Goal: Download file/media: Download file/media

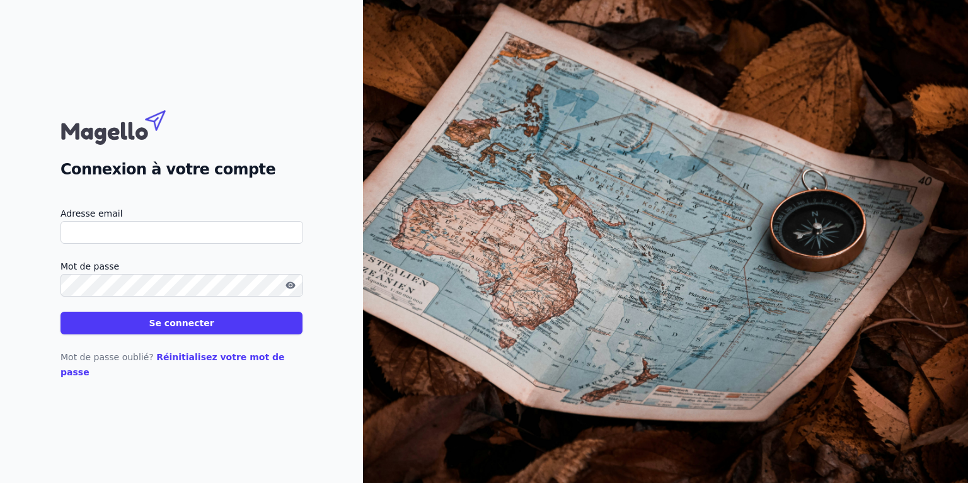
click at [109, 244] on input "Adresse email" at bounding box center [181, 232] width 243 height 23
drag, startPoint x: 122, startPoint y: 241, endPoint x: 8, endPoint y: 243, distance: 114.0
click at [8, 243] on div "Connexion à votre compte Adresse email ing Mot de passe Se connecter Mot de pas…" at bounding box center [181, 241] width 363 height 483
paste input "[EMAIL_ADDRESS][DOMAIN_NAME]"
type input "[EMAIL_ADDRESS][DOMAIN_NAME]"
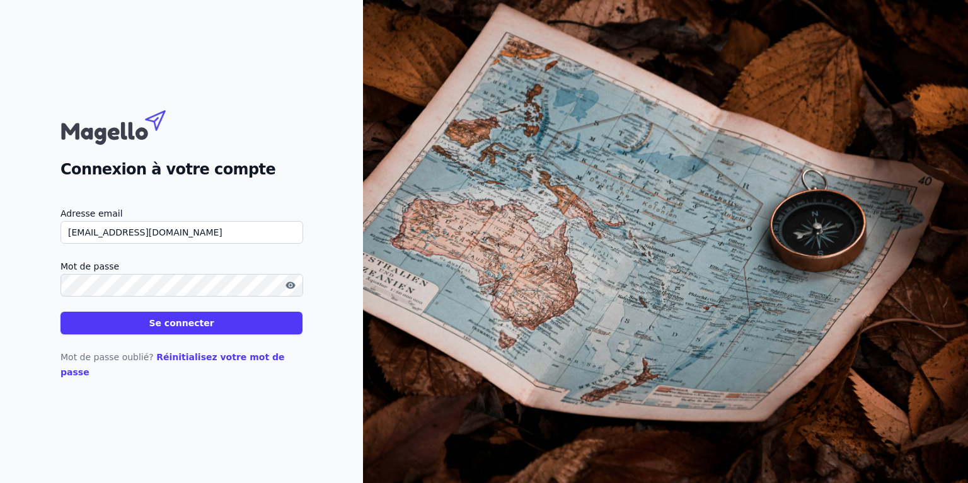
click at [169, 324] on button "Se connecter" at bounding box center [181, 323] width 242 height 23
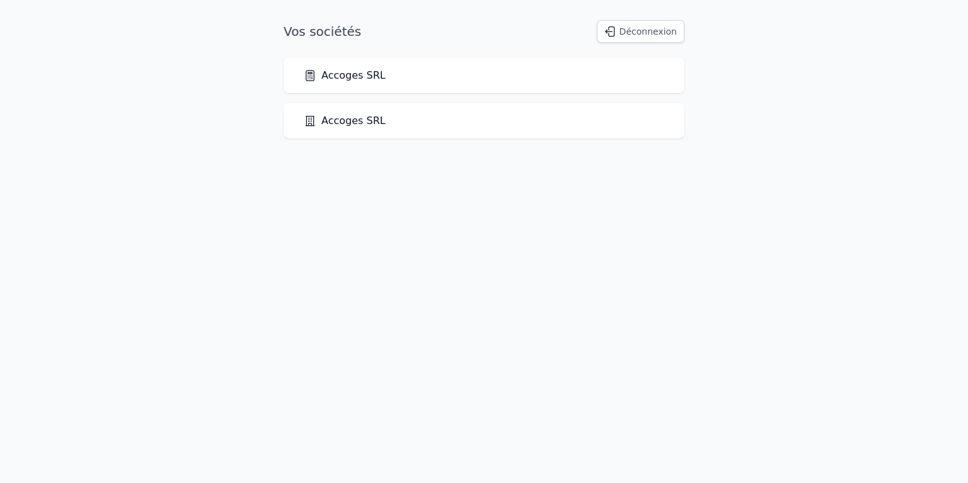
click at [365, 71] on link "Accoges SRL" at bounding box center [345, 75] width 82 height 15
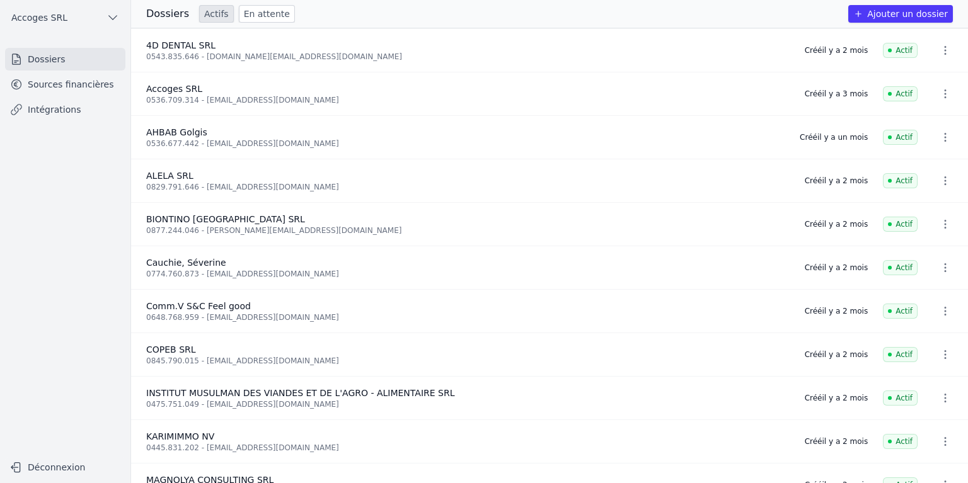
click at [72, 86] on link "Sources financières" at bounding box center [65, 84] width 120 height 23
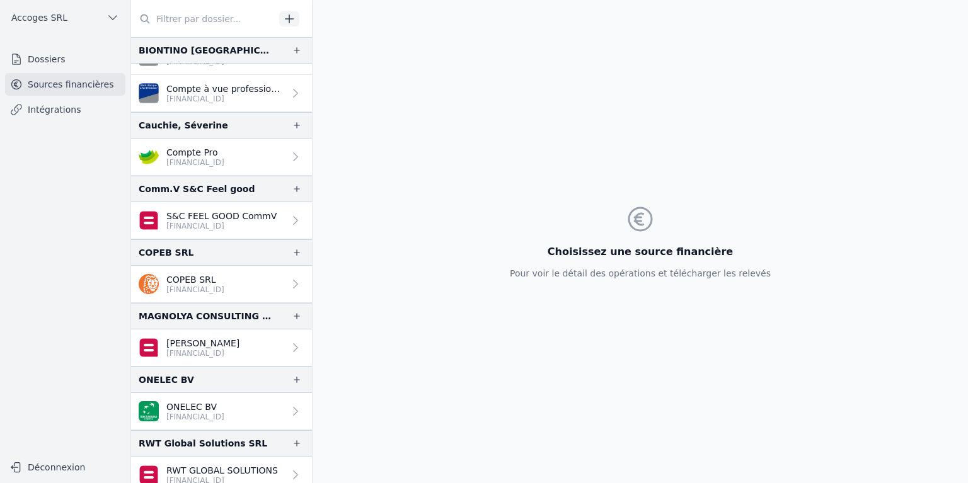
scroll to position [271, 0]
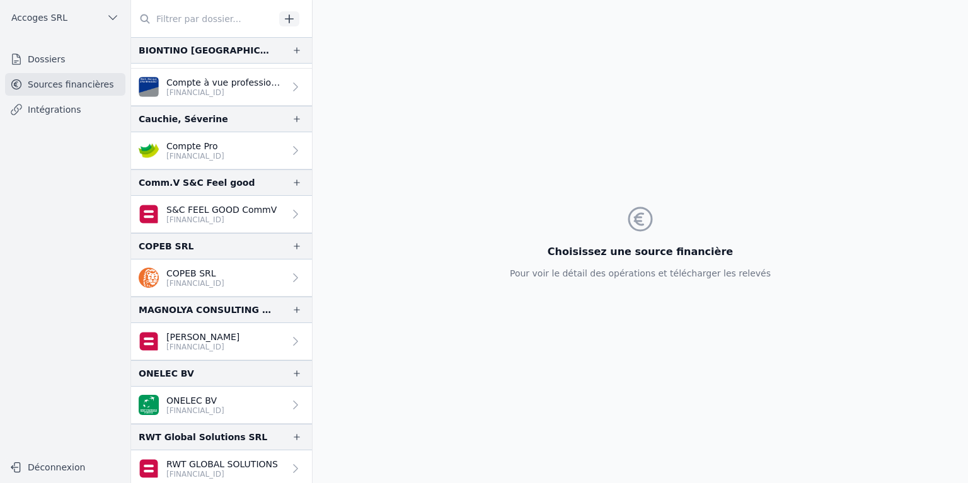
click at [270, 462] on link "RWT GLOBAL SOLUTIONS [FINANCIAL_ID]" at bounding box center [221, 468] width 181 height 37
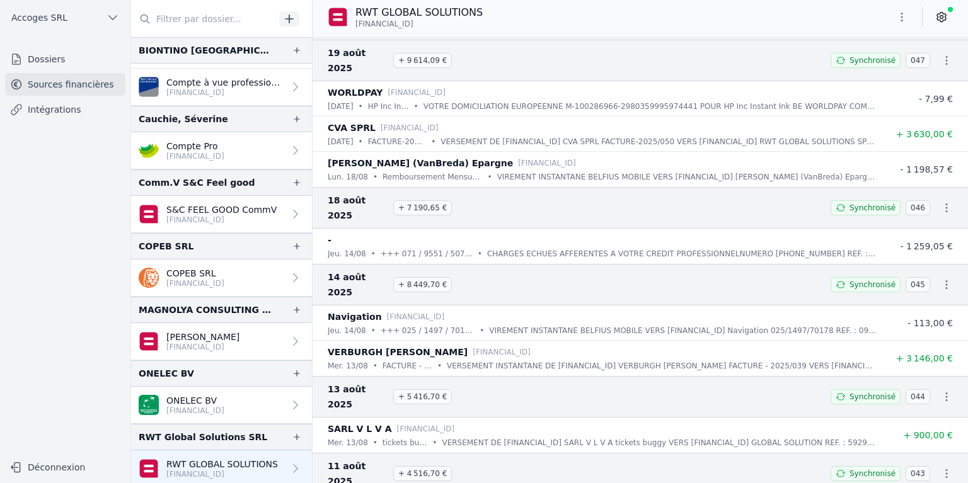
scroll to position [2961, 0]
click at [932, 371] on link "Télécharger le CODA" at bounding box center [905, 376] width 111 height 23
click at [940, 467] on icon "button" at bounding box center [946, 473] width 13 height 13
click at [918, 307] on link "Télécharger le CODA" at bounding box center [905, 314] width 111 height 23
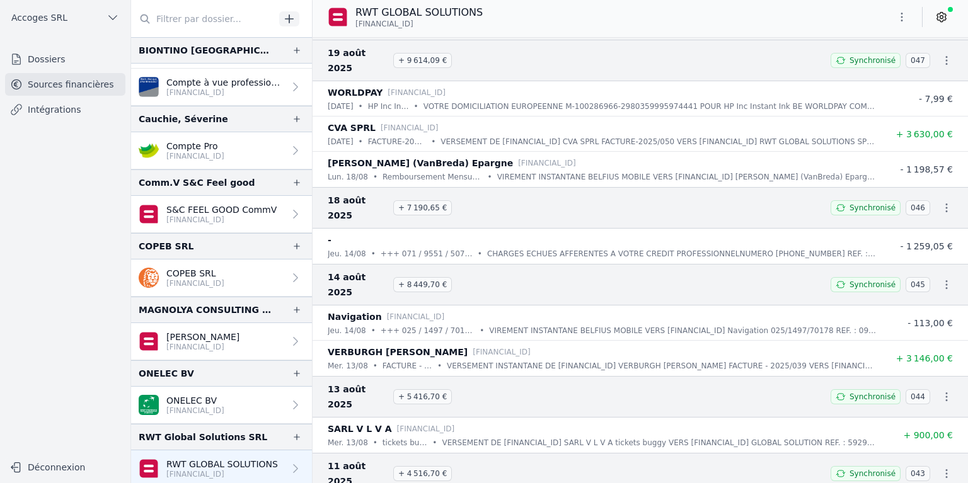
click at [940, 391] on icon "button" at bounding box center [946, 397] width 13 height 13
click at [915, 256] on link "Télécharger le CODA" at bounding box center [905, 252] width 111 height 23
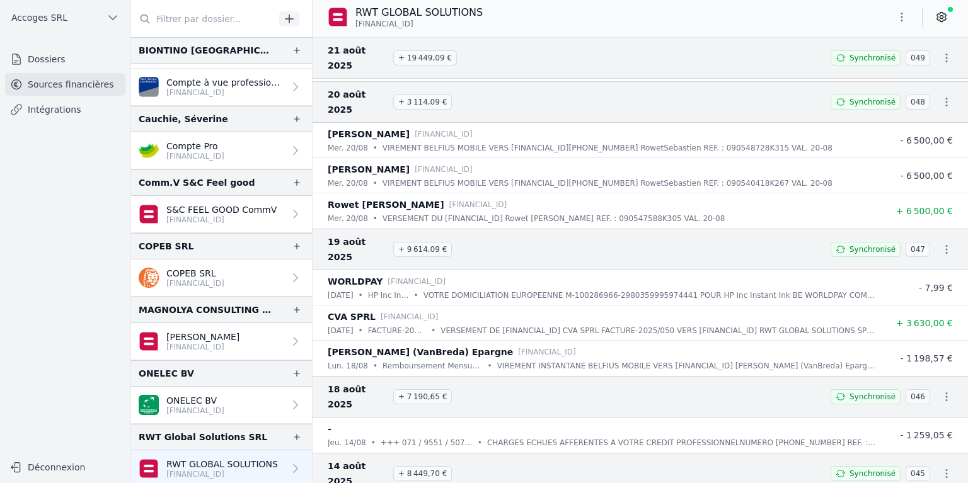
scroll to position [2772, 0]
click at [946, 469] on icon "button" at bounding box center [947, 473] width 2 height 9
click at [889, 344] on link "Télécharger le CODA" at bounding box center [905, 345] width 111 height 23
click at [940, 467] on icon "button" at bounding box center [946, 473] width 13 height 13
click at [940, 254] on div at bounding box center [484, 241] width 968 height 483
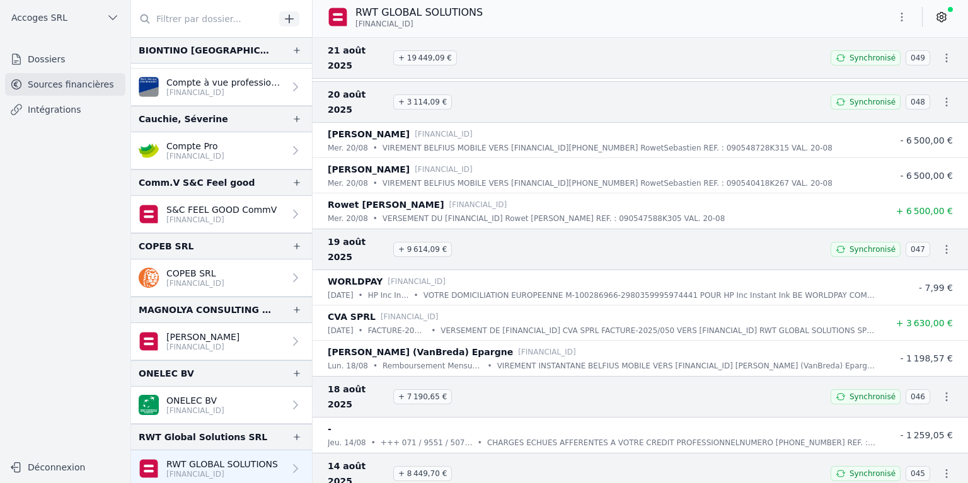
click at [940, 391] on icon "button" at bounding box center [946, 397] width 13 height 13
click at [927, 276] on link "Télécharger le CODA" at bounding box center [905, 283] width 111 height 23
click at [946, 245] on icon "button" at bounding box center [947, 249] width 2 height 9
click at [913, 149] on link "Télécharger le CODA" at bounding box center [905, 151] width 111 height 23
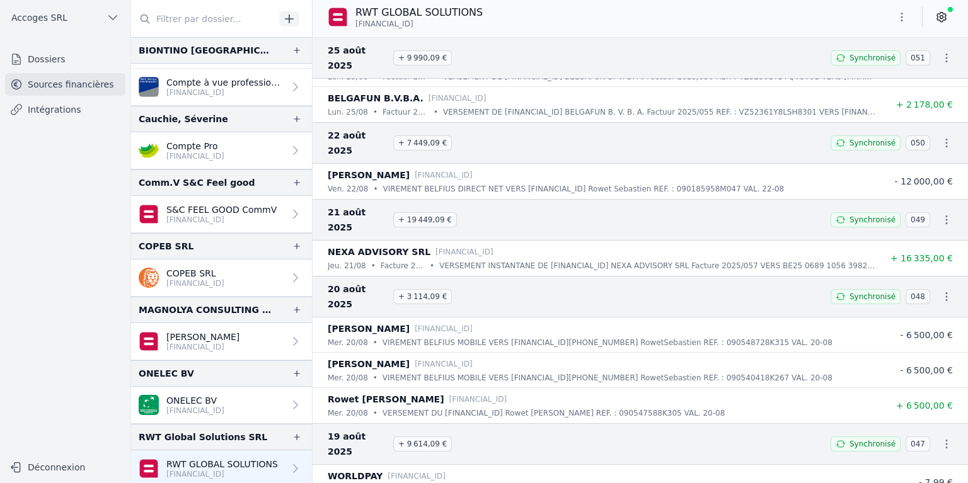
scroll to position [2520, 0]
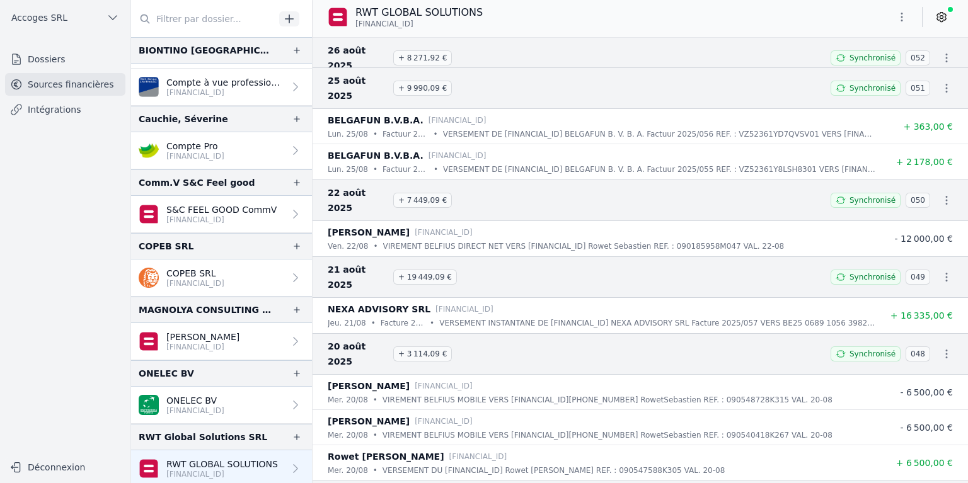
click at [940, 348] on icon "button" at bounding box center [946, 354] width 13 height 13
click at [928, 271] on link "Télécharger le CODA" at bounding box center [905, 271] width 111 height 23
click at [940, 271] on icon "button" at bounding box center [946, 277] width 13 height 13
click at [904, 208] on link "Télécharger le CODA" at bounding box center [905, 209] width 111 height 23
click at [942, 194] on icon "button" at bounding box center [946, 200] width 13 height 13
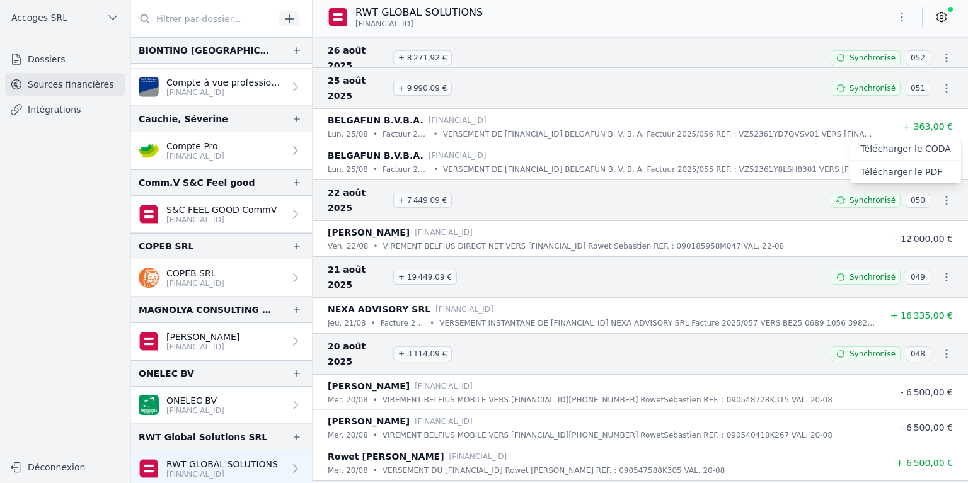
click at [895, 173] on link "Télécharger le PDF" at bounding box center [905, 172] width 111 height 23
click at [940, 271] on icon "button" at bounding box center [946, 277] width 13 height 13
click at [905, 228] on link "Télécharger le PDF" at bounding box center [905, 233] width 111 height 23
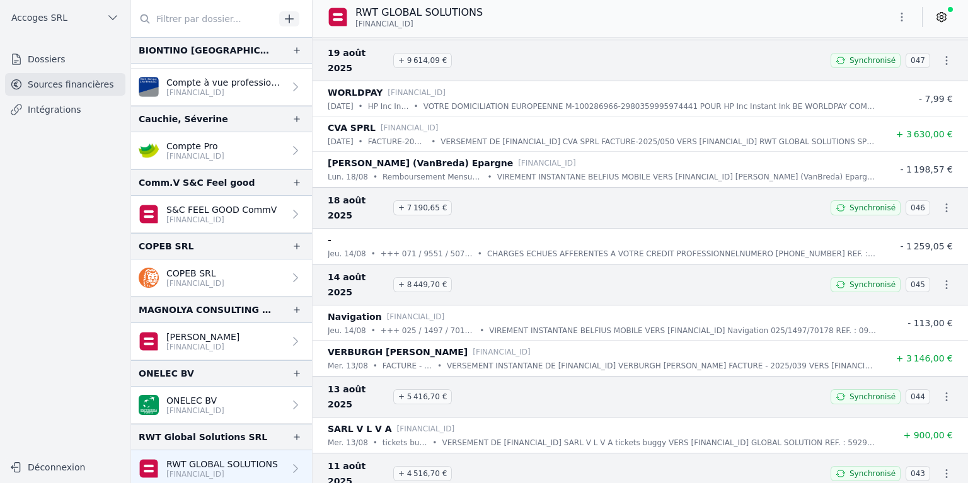
scroll to position [3024, 0]
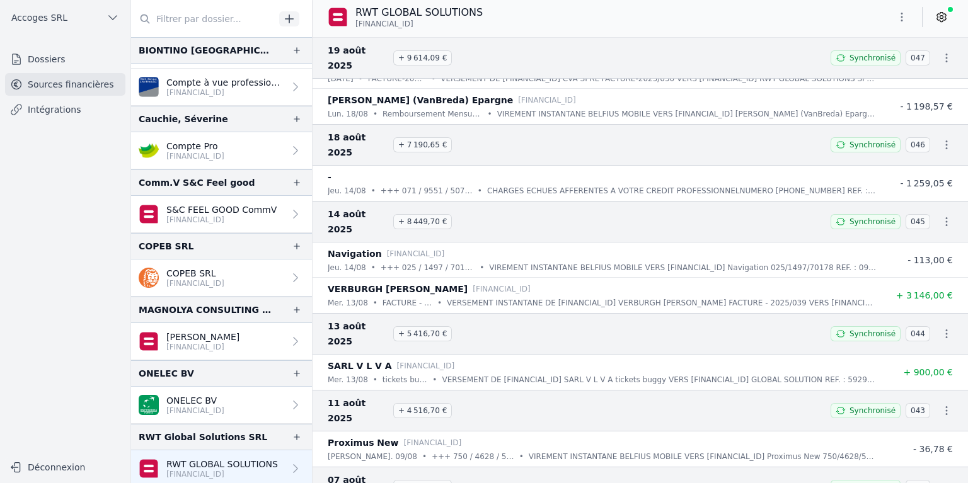
click at [940, 481] on icon "button" at bounding box center [946, 487] width 13 height 13
click at [910, 341] on link "Télécharger le PDF" at bounding box center [905, 336] width 111 height 23
click at [941, 404] on icon "button" at bounding box center [946, 410] width 13 height 13
click at [885, 269] on link "Télécharger le PDF" at bounding box center [905, 274] width 111 height 23
click at [946, 329] on icon "button" at bounding box center [947, 333] width 2 height 9
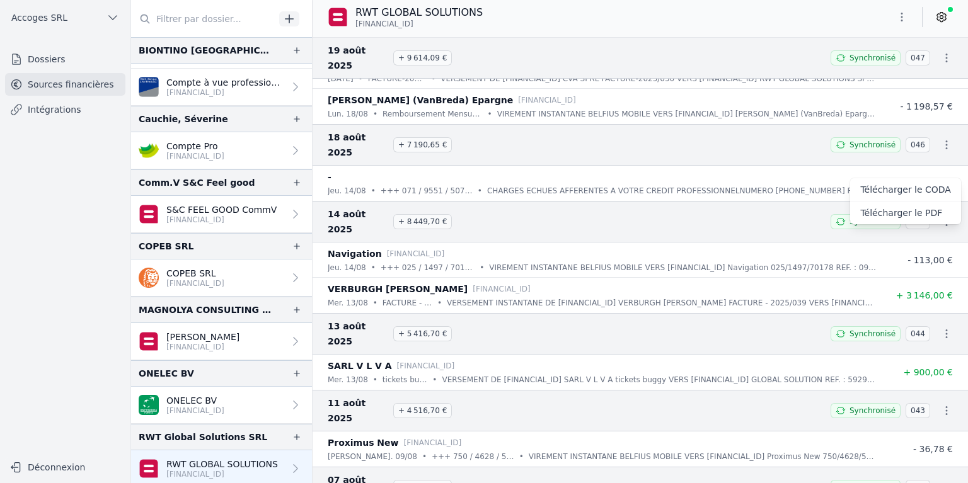
click at [895, 210] on link "Télécharger le PDF" at bounding box center [905, 213] width 111 height 23
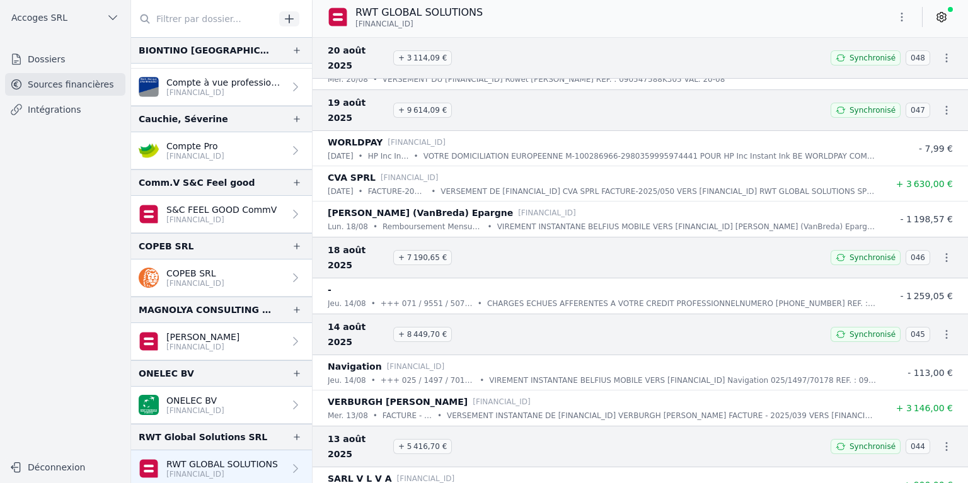
scroll to position [2898, 0]
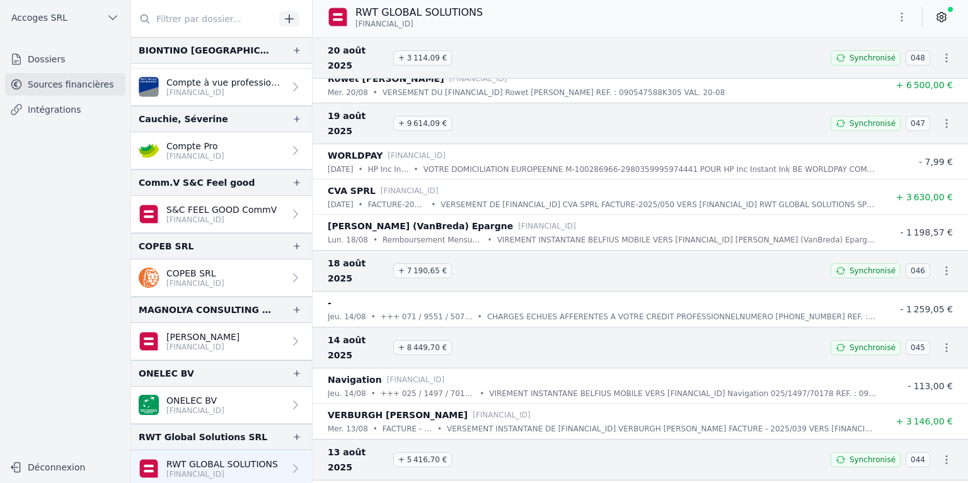
click at [946, 343] on icon "button" at bounding box center [947, 347] width 2 height 9
click at [889, 239] on link "Télécharger le PDF" at bounding box center [905, 242] width 111 height 23
click at [941, 265] on icon "button" at bounding box center [946, 271] width 13 height 13
click at [899, 185] on link "Télécharger le PDF" at bounding box center [905, 180] width 111 height 23
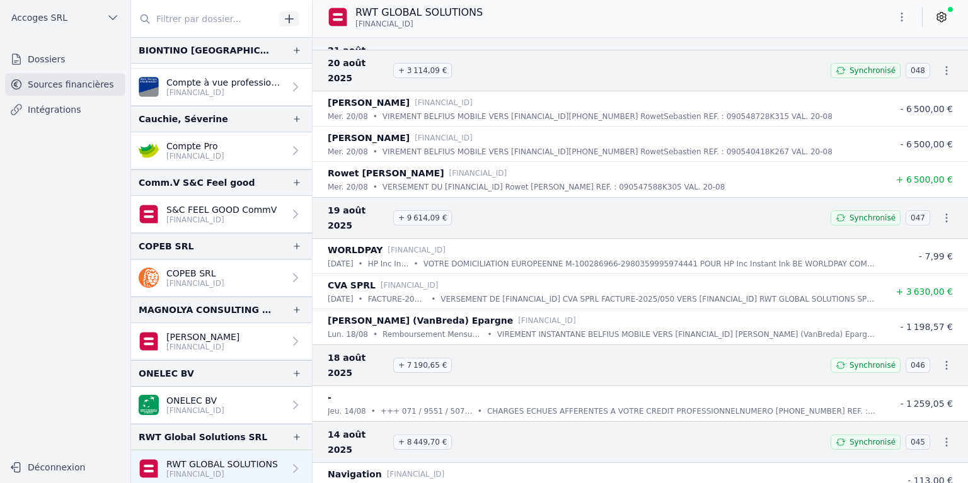
scroll to position [2772, 0]
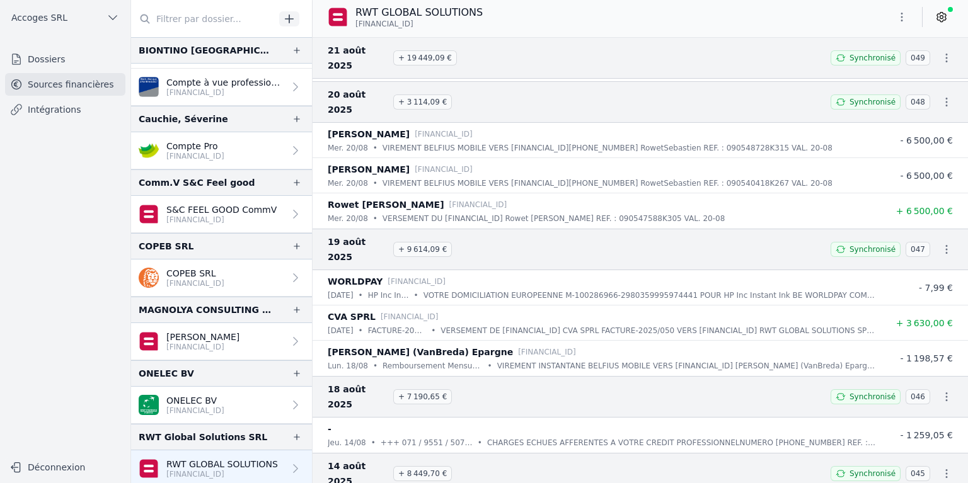
click at [940, 243] on icon "button" at bounding box center [946, 249] width 13 height 13
click at [917, 170] on link "Télécharger le PDF" at bounding box center [905, 175] width 111 height 23
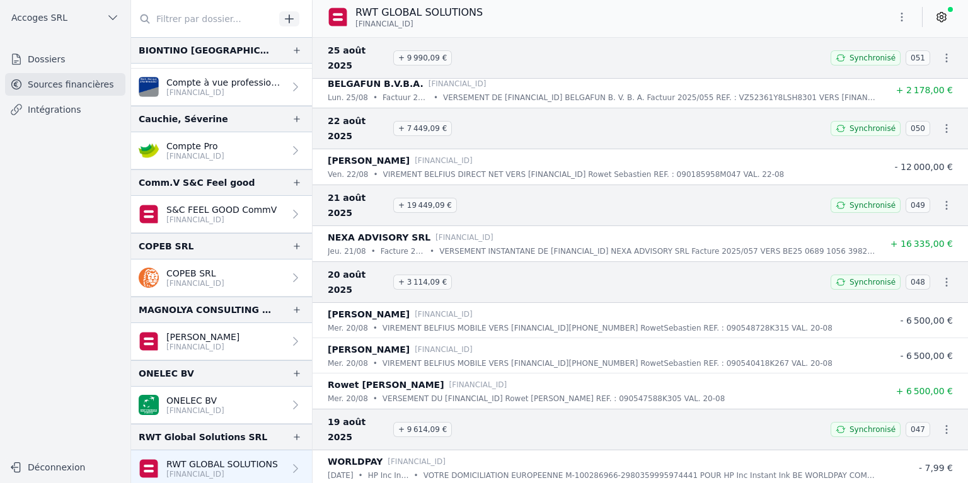
scroll to position [2520, 0]
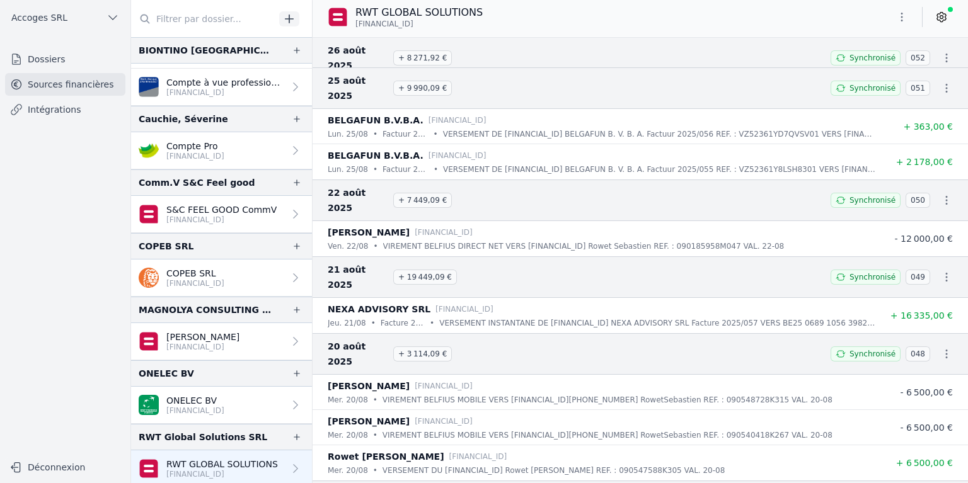
click at [942, 348] on icon "button" at bounding box center [946, 354] width 13 height 13
click at [903, 294] on link "Télécharger le PDF" at bounding box center [905, 294] width 111 height 23
click at [945, 271] on icon "button" at bounding box center [946, 277] width 13 height 13
click at [868, 236] on link "Télécharger le PDF" at bounding box center [905, 233] width 111 height 23
click at [941, 194] on icon "button" at bounding box center [946, 200] width 13 height 13
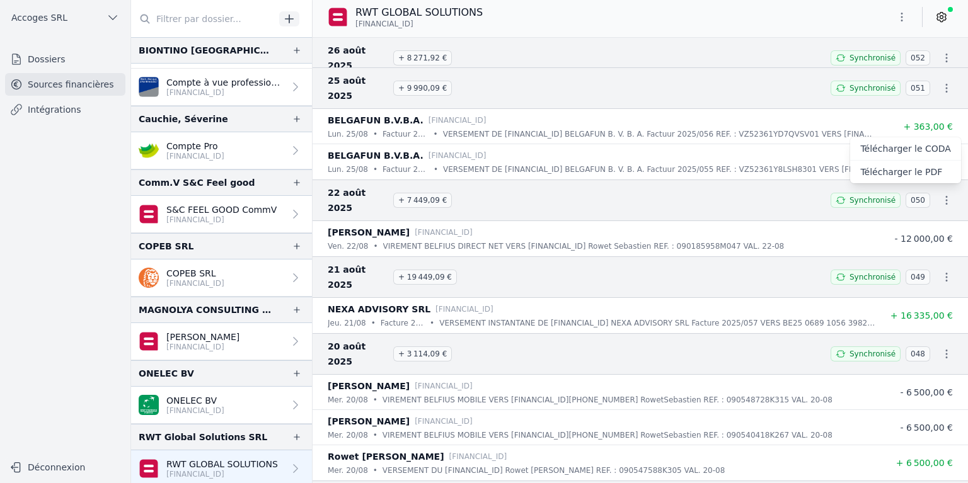
click at [925, 167] on link "Télécharger le PDF" at bounding box center [905, 172] width 111 height 23
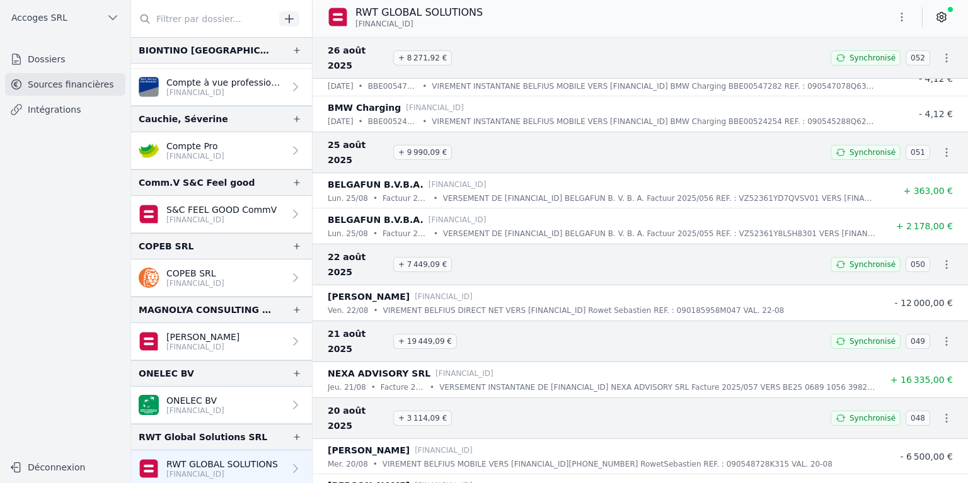
scroll to position [2394, 0]
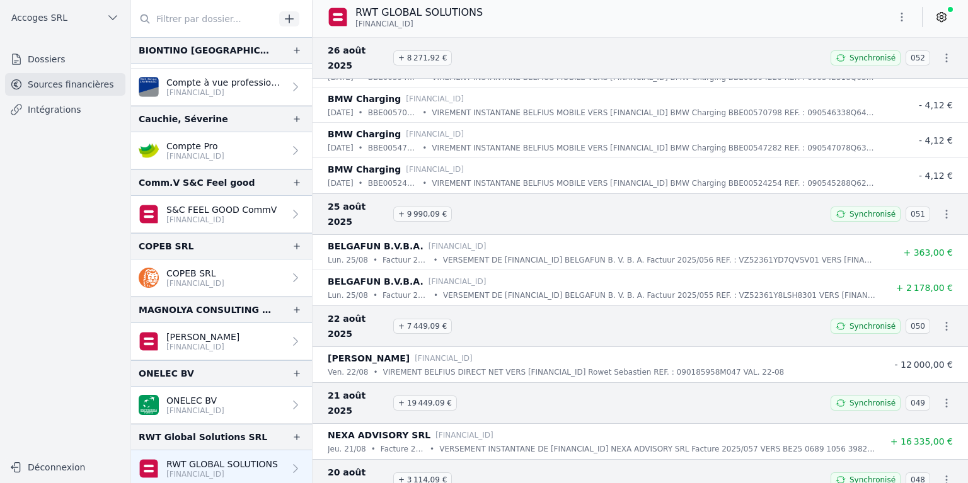
click at [941, 208] on icon "button" at bounding box center [946, 214] width 13 height 13
click at [895, 198] on link "Télécharger le PDF" at bounding box center [905, 201] width 111 height 23
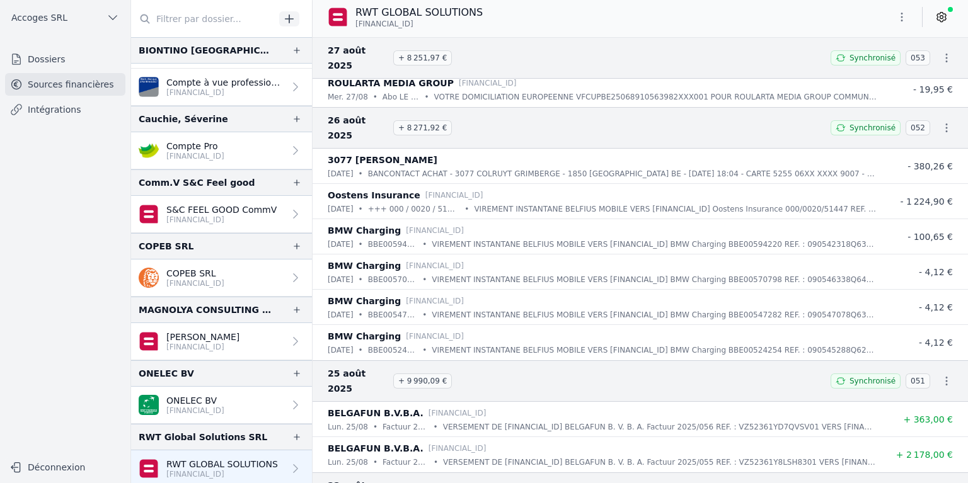
scroll to position [2205, 0]
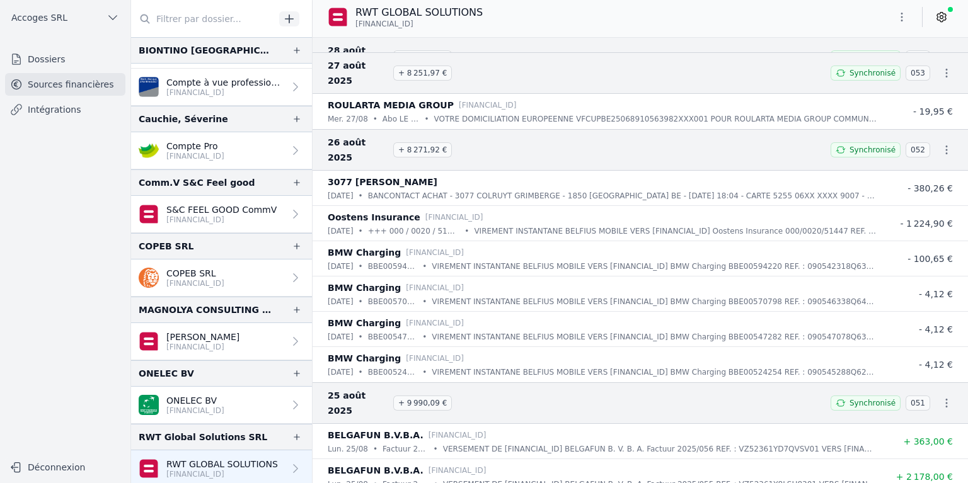
click at [940, 144] on icon "button" at bounding box center [946, 150] width 13 height 13
click at [916, 156] on link "Télécharger le PDF" at bounding box center [905, 152] width 111 height 23
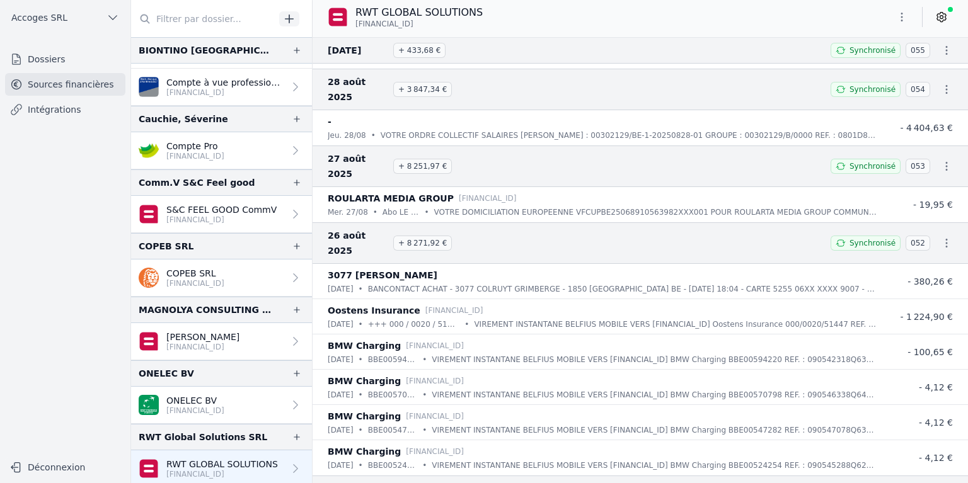
scroll to position [2079, 0]
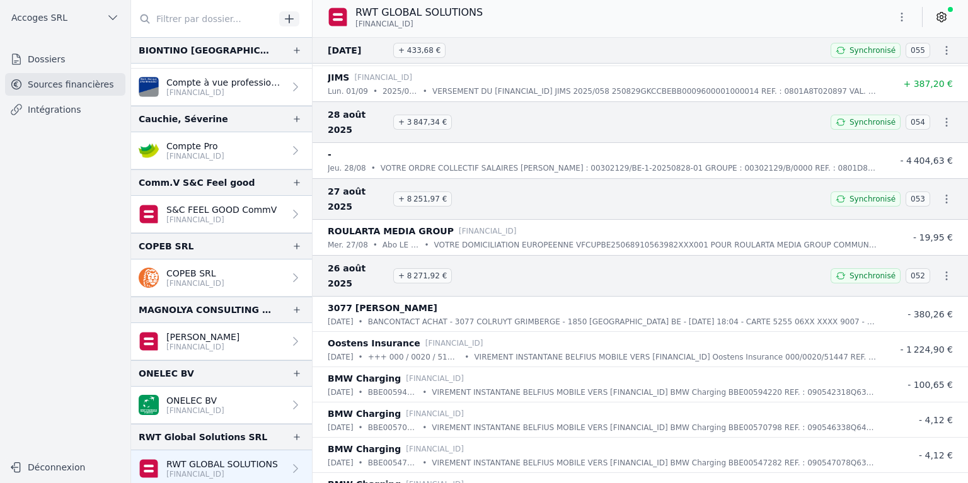
click at [940, 193] on icon "button" at bounding box center [946, 199] width 13 height 13
click at [901, 213] on link "Télécharger le PDF" at bounding box center [905, 216] width 111 height 23
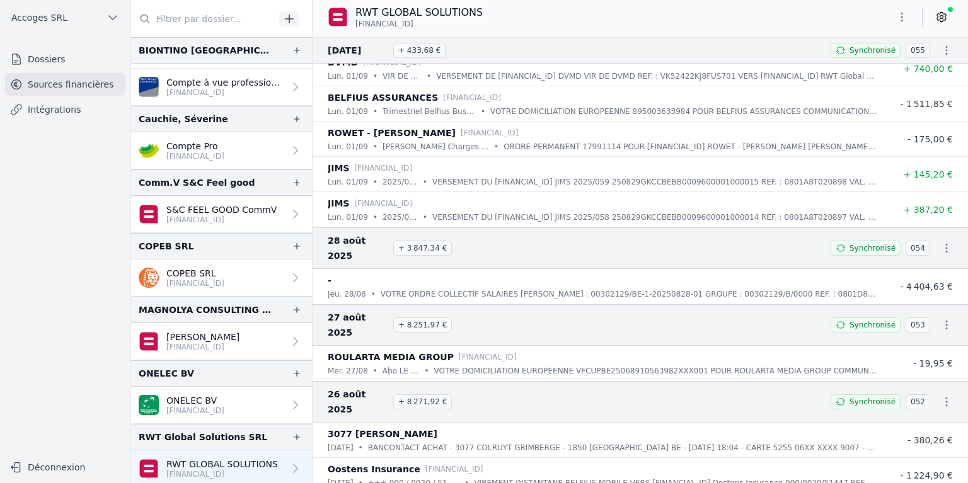
click at [942, 242] on icon "button" at bounding box center [946, 248] width 13 height 13
click at [915, 278] on link "Télécharger le PDF" at bounding box center [905, 281] width 111 height 23
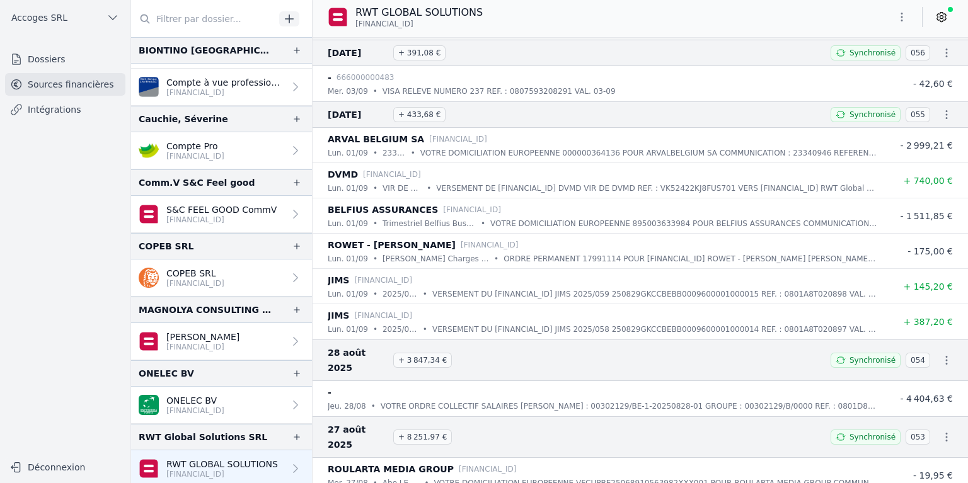
scroll to position [1827, 0]
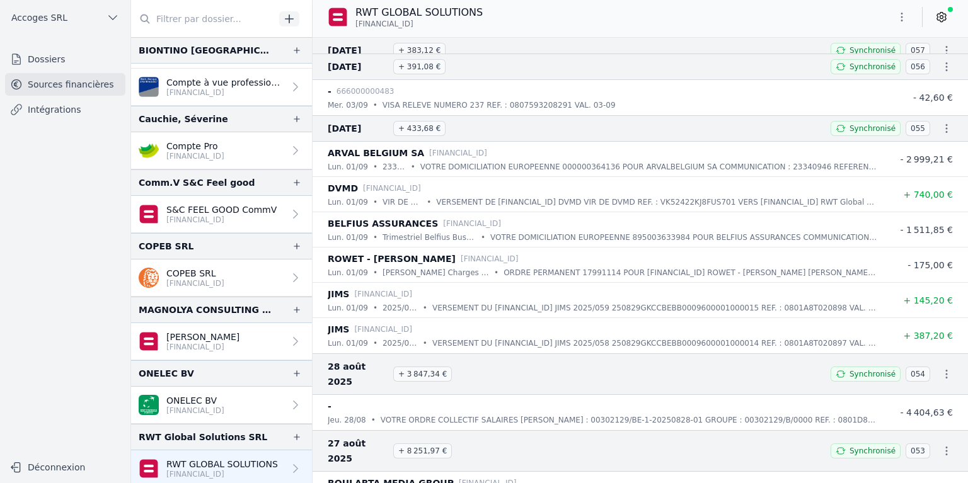
click at [942, 125] on icon "button" at bounding box center [946, 128] width 13 height 13
click at [905, 165] on link "Télécharger le PDF" at bounding box center [905, 169] width 111 height 23
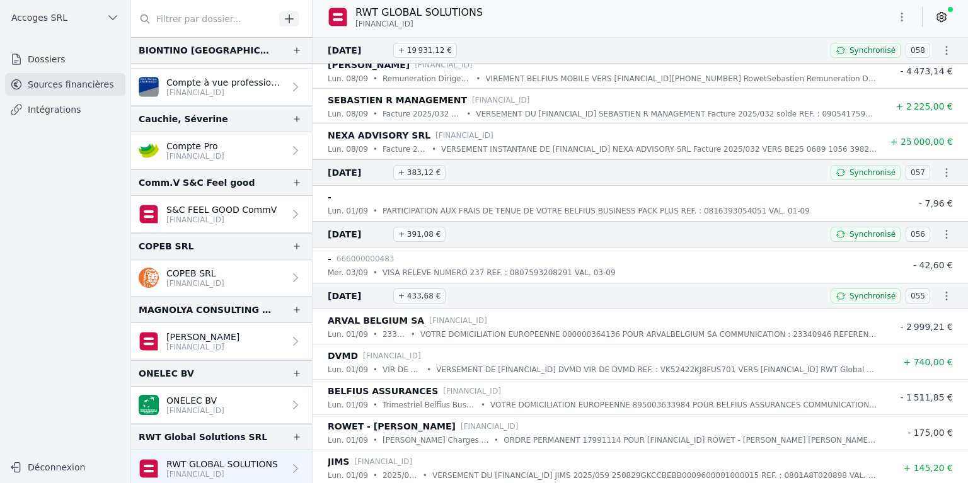
scroll to position [1638, 0]
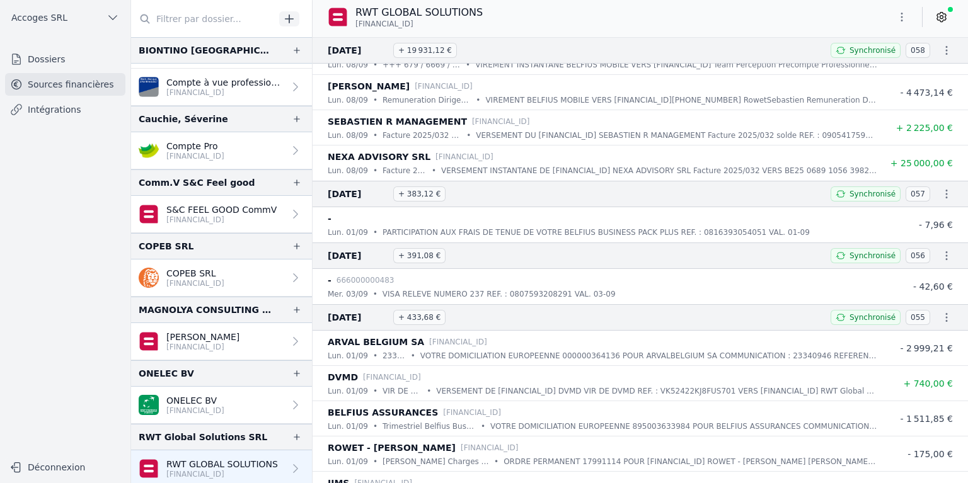
click at [943, 250] on icon "button" at bounding box center [946, 255] width 13 height 13
click at [901, 294] on link "Télécharger le PDF" at bounding box center [905, 296] width 111 height 23
click at [946, 190] on icon "button" at bounding box center [947, 194] width 2 height 9
click at [910, 232] on link "Télécharger le PDF" at bounding box center [905, 235] width 111 height 23
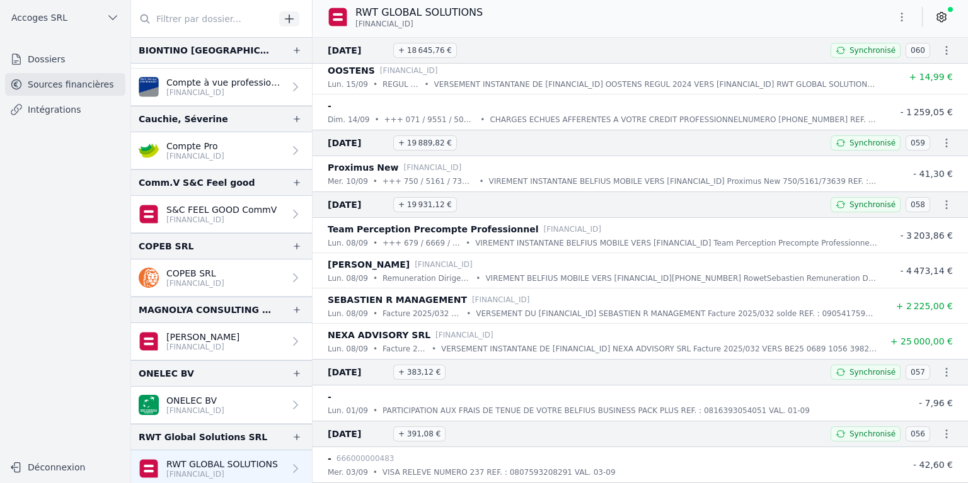
scroll to position [1449, 0]
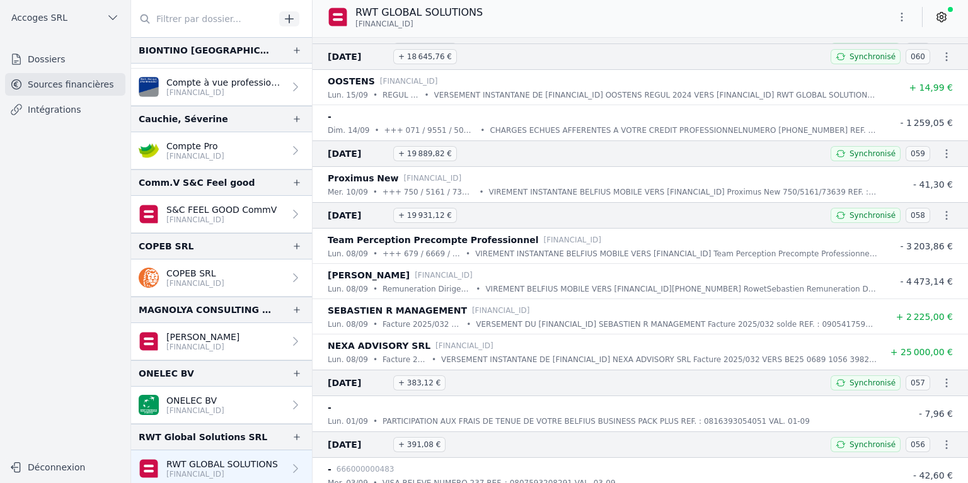
click at [942, 209] on icon "button" at bounding box center [946, 215] width 13 height 13
click at [891, 254] on link "Télécharger le PDF" at bounding box center [905, 257] width 111 height 23
click at [942, 150] on icon "button" at bounding box center [946, 153] width 13 height 13
click at [895, 194] on link "Télécharger le PDF" at bounding box center [905, 195] width 111 height 23
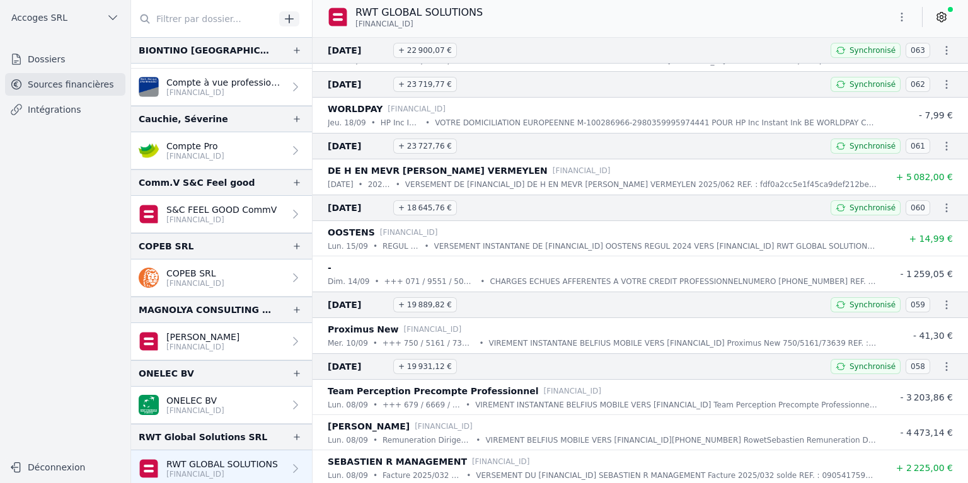
scroll to position [1260, 0]
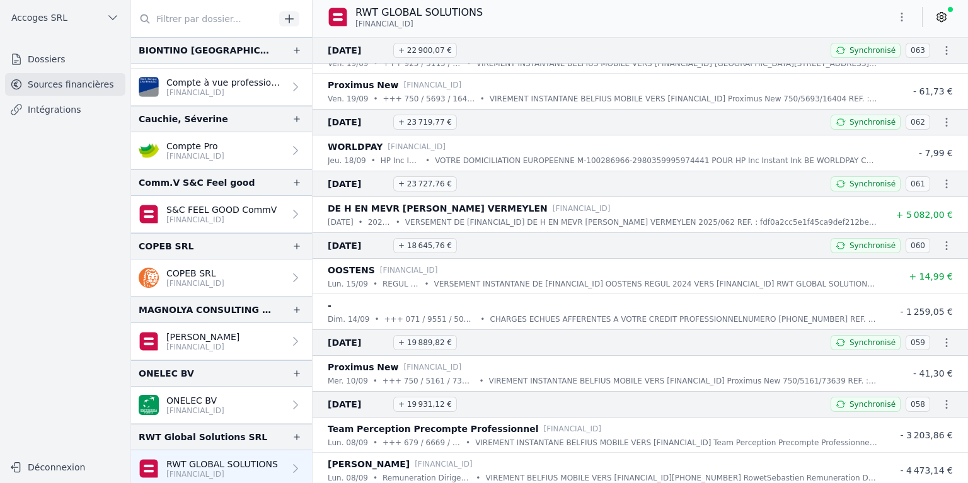
click at [942, 244] on icon "button" at bounding box center [946, 245] width 13 height 13
click at [896, 288] on link "Télécharger le PDF" at bounding box center [905, 288] width 111 height 23
click at [942, 178] on icon "button" at bounding box center [946, 184] width 13 height 13
click at [915, 222] on link "Télécharger le PDF" at bounding box center [905, 226] width 111 height 23
click at [946, 122] on icon "button" at bounding box center [947, 122] width 2 height 9
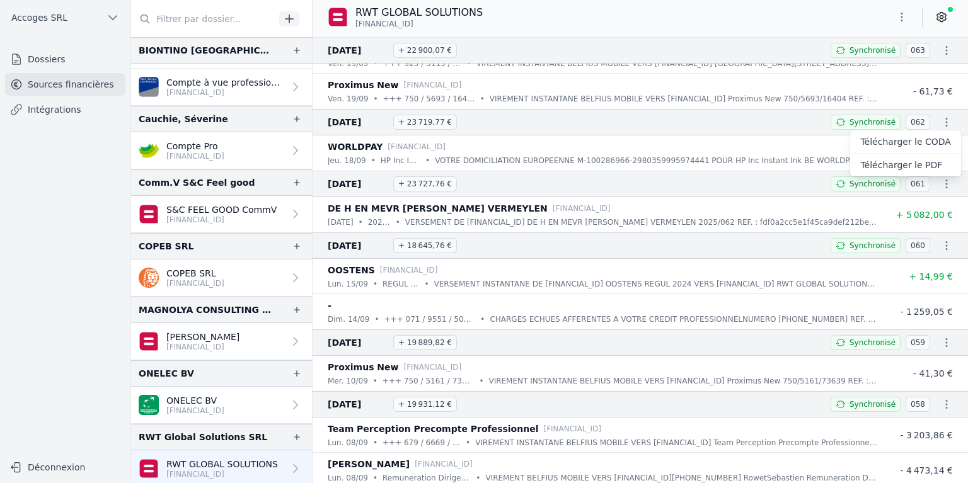
click at [926, 160] on link "Télécharger le PDF" at bounding box center [905, 165] width 111 height 23
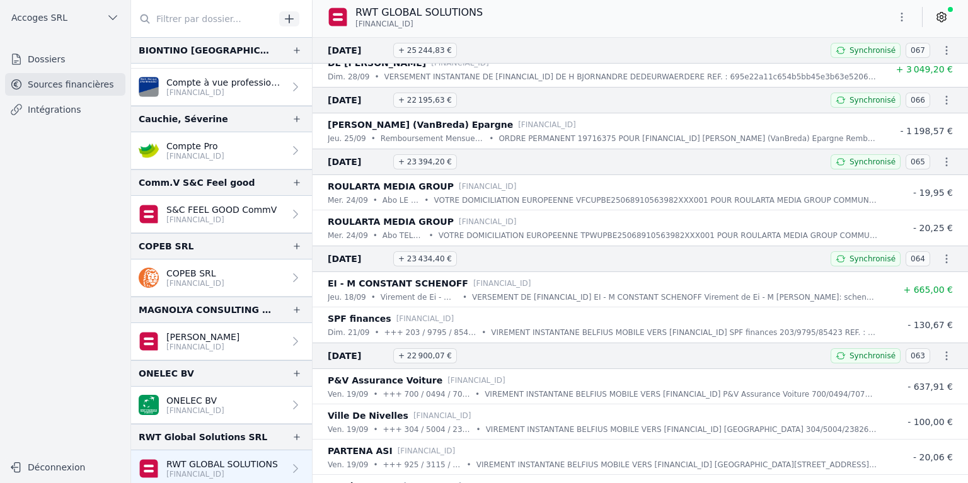
scroll to position [819, 0]
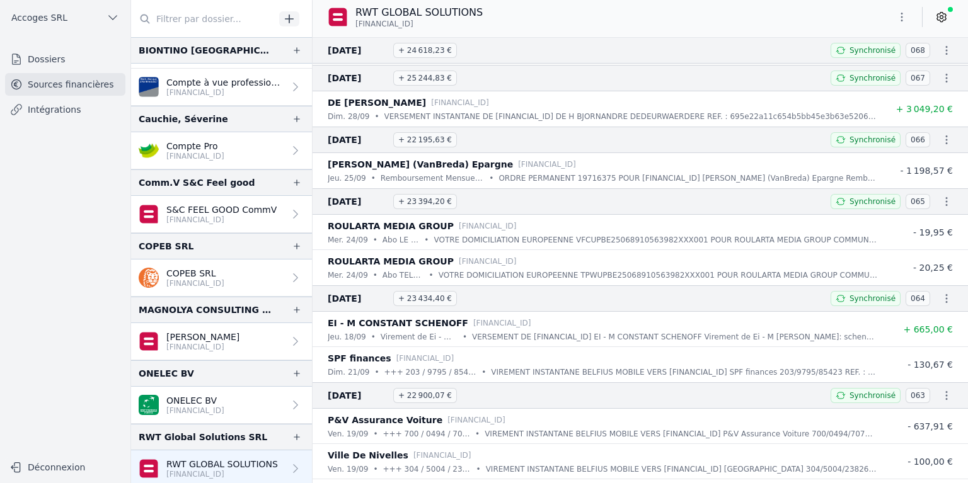
click at [942, 398] on icon "button" at bounding box center [946, 395] width 13 height 13
click at [900, 440] on link "Télécharger le PDF" at bounding box center [905, 438] width 111 height 23
click at [942, 297] on icon "button" at bounding box center [946, 298] width 13 height 13
click at [905, 336] on link "Télécharger le PDF" at bounding box center [905, 341] width 111 height 23
click at [940, 199] on icon "button" at bounding box center [946, 201] width 13 height 13
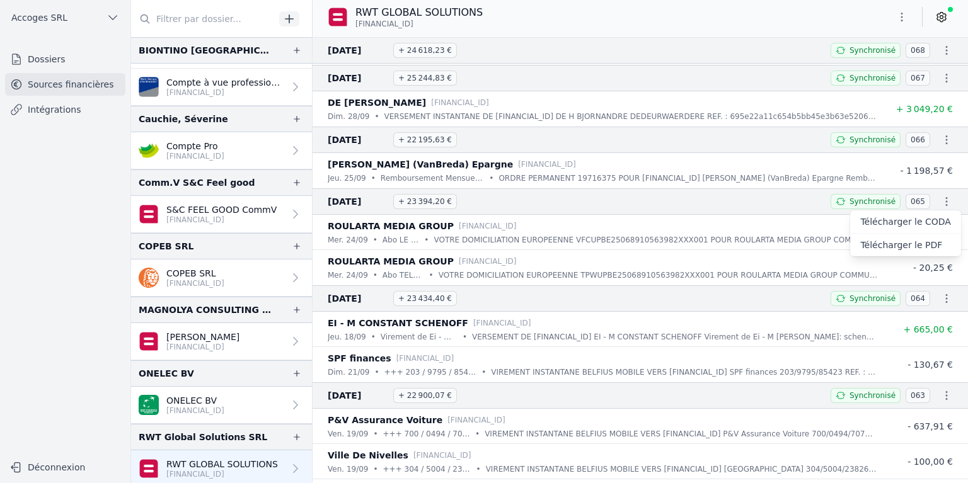
click at [929, 243] on link "Télécharger le PDF" at bounding box center [905, 245] width 111 height 23
click at [946, 137] on icon "button" at bounding box center [947, 139] width 2 height 9
click at [937, 185] on link "Télécharger le PDF" at bounding box center [905, 183] width 111 height 23
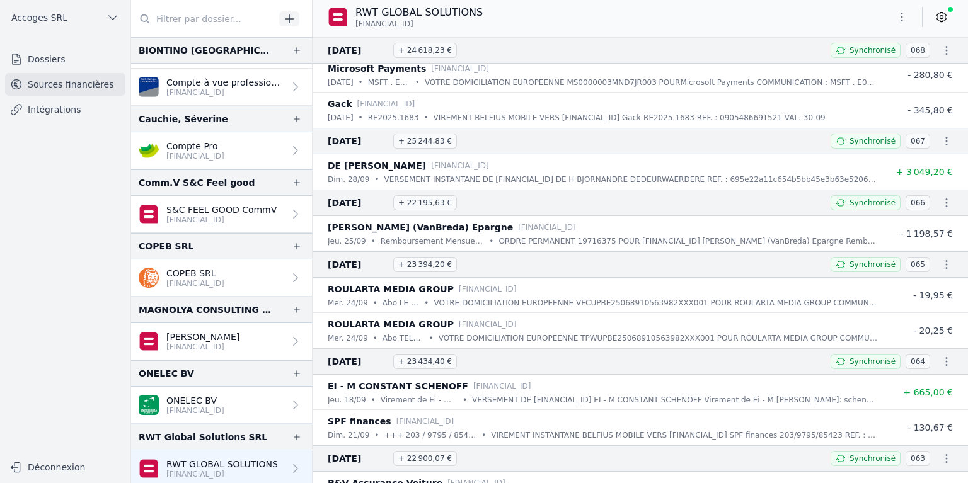
scroll to position [693, 0]
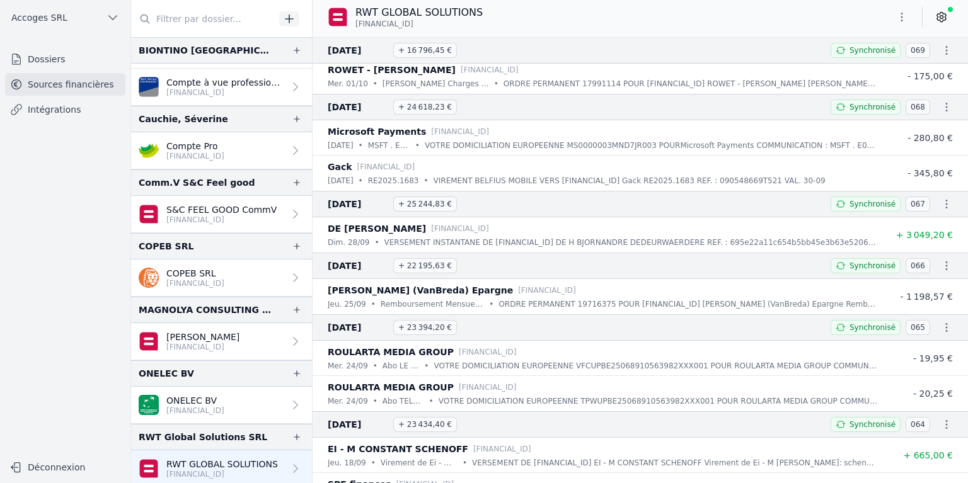
click at [942, 200] on icon "button" at bounding box center [946, 204] width 13 height 13
click at [917, 241] on link "Télécharger le PDF" at bounding box center [905, 248] width 111 height 23
click at [941, 107] on icon "button" at bounding box center [946, 107] width 13 height 13
click at [922, 147] on link "Télécharger le PDF" at bounding box center [905, 151] width 111 height 23
